Goal: Information Seeking & Learning: Check status

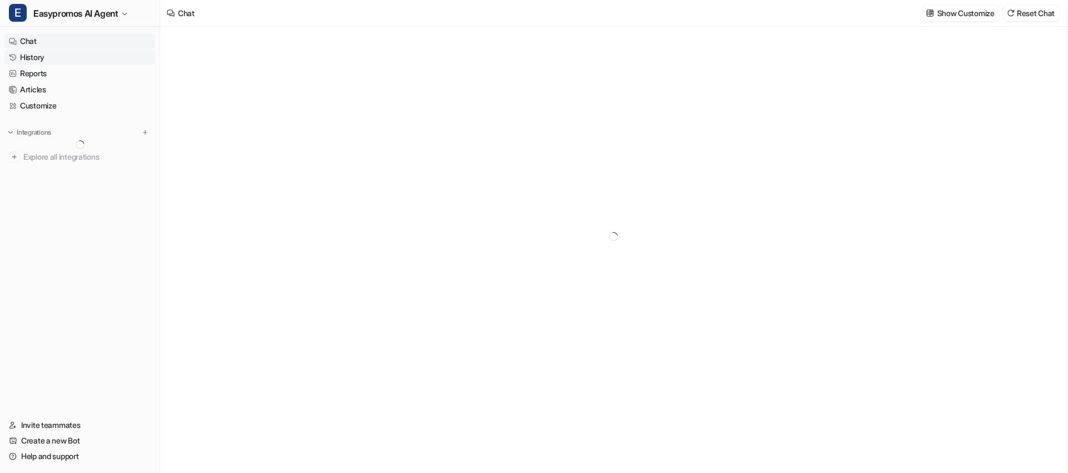
click at [60, 61] on link "History" at bounding box center [79, 58] width 151 height 16
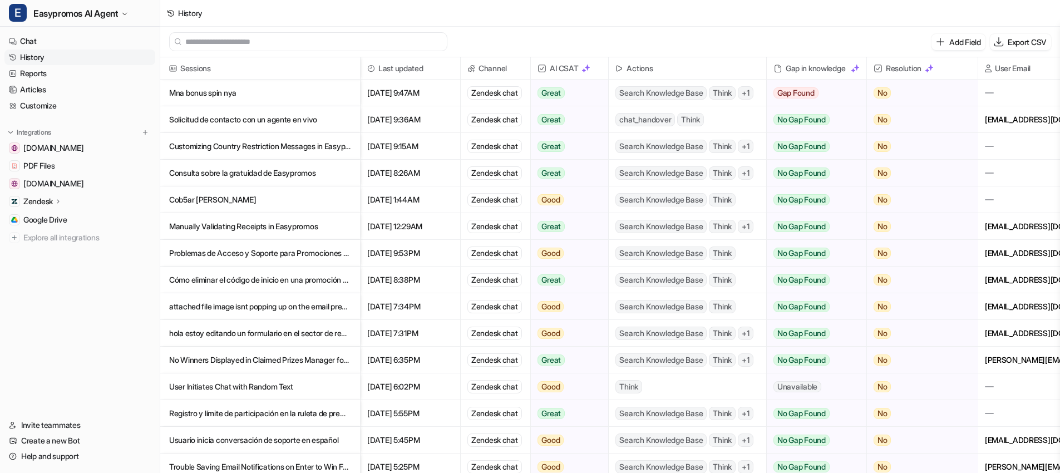
click at [222, 92] on p "Mna bonus spin nya" at bounding box center [260, 93] width 182 height 27
click at [284, 123] on p "Solicitud de contacto con un agente en vivo" at bounding box center [260, 119] width 182 height 27
click at [191, 120] on p "Solicitud de contacto con un agente en vivo" at bounding box center [260, 119] width 182 height 27
